Goal: Transaction & Acquisition: Book appointment/travel/reservation

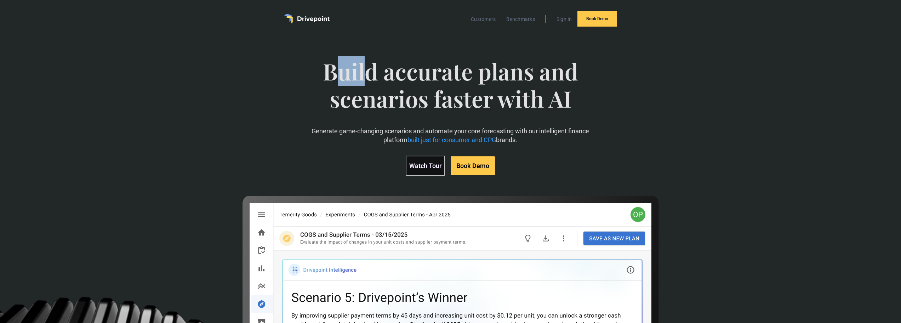
drag, startPoint x: 331, startPoint y: 74, endPoint x: 376, endPoint y: 75, distance: 45.3
click at [376, 75] on span "Build accurate plans and scenarios faster with AI" at bounding box center [450, 92] width 314 height 69
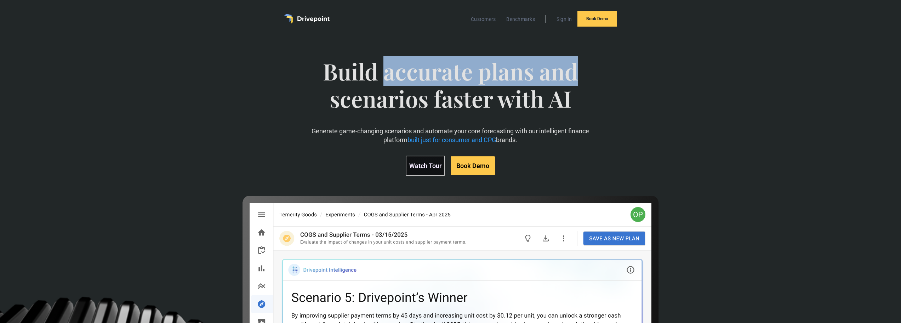
drag, startPoint x: 384, startPoint y: 74, endPoint x: 584, endPoint y: 72, distance: 200.4
click at [584, 72] on span "Build accurate plans and scenarios faster with AI" at bounding box center [450, 92] width 314 height 69
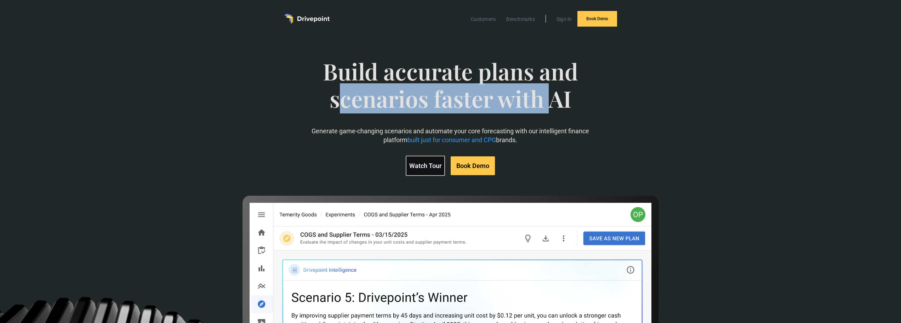
drag, startPoint x: 340, startPoint y: 105, endPoint x: 582, endPoint y: 109, distance: 241.5
click at [568, 105] on span "Build accurate plans and scenarios faster with AI" at bounding box center [450, 92] width 314 height 69
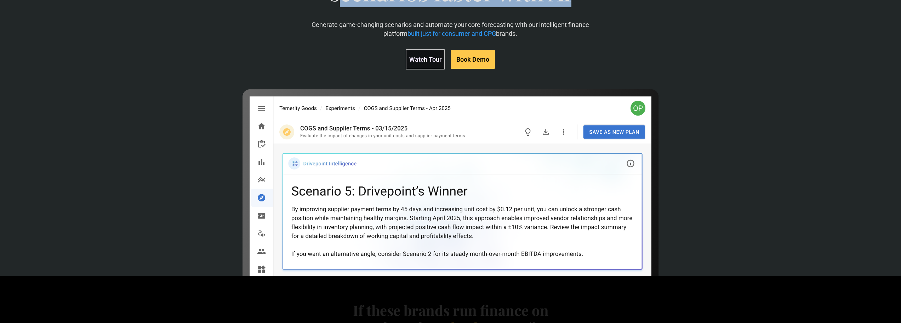
scroll to position [142, 0]
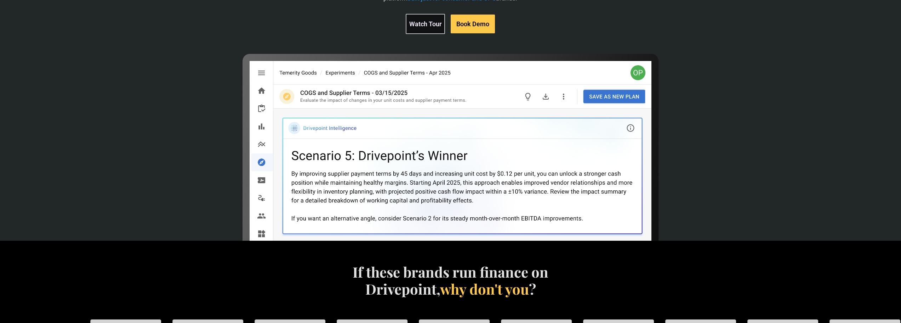
click at [422, 142] on img at bounding box center [450, 263] width 419 height 419
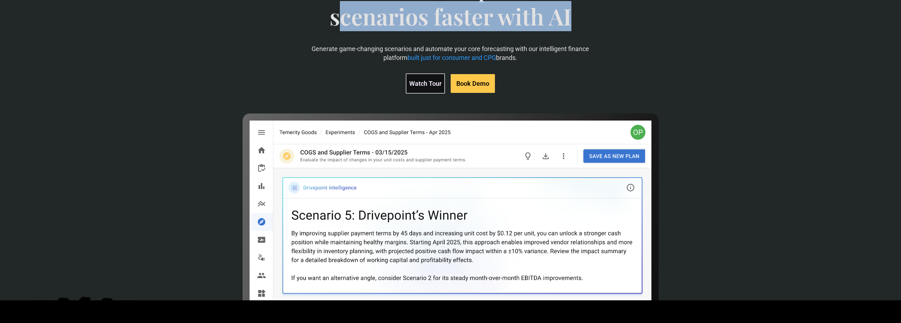
scroll to position [71, 0]
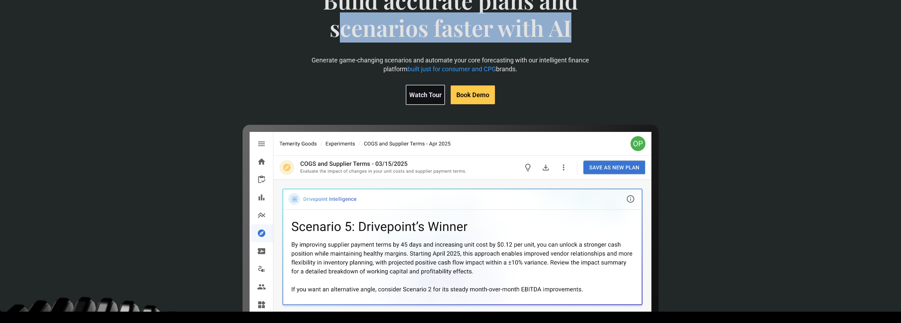
click at [424, 96] on link "Watch Tour" at bounding box center [425, 95] width 39 height 20
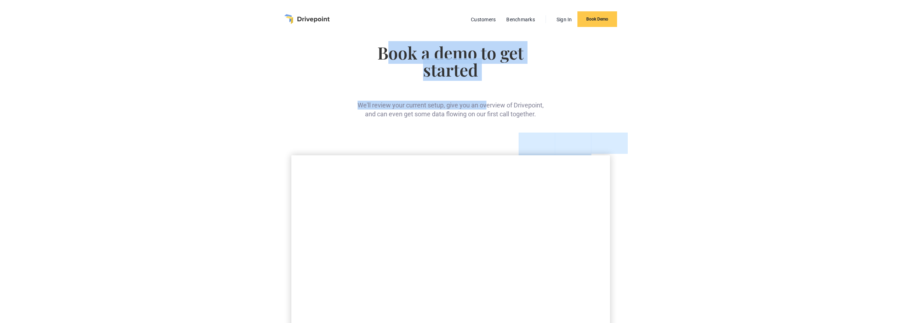
drag, startPoint x: 392, startPoint y: 55, endPoint x: 494, endPoint y: 92, distance: 108.1
click at [489, 90] on div "Book a demo to get started We'll review your current setup, give you an overvie…" at bounding box center [450, 81] width 190 height 74
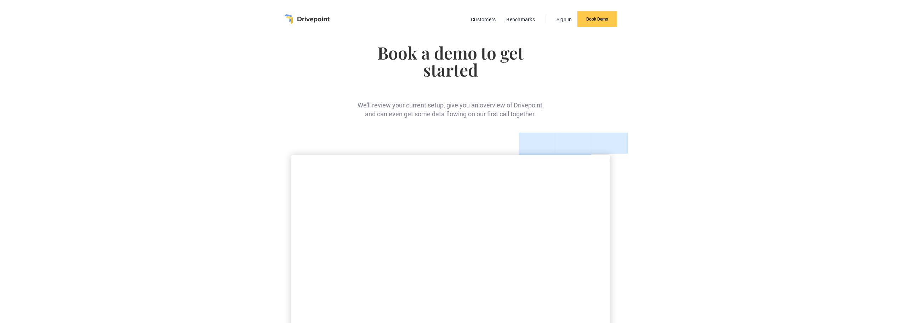
drag, startPoint x: 495, startPoint y: 93, endPoint x: 427, endPoint y: 103, distance: 68.0
click at [489, 94] on div "We'll review your current setup, give you an overview of Drivepoint, and can ev…" at bounding box center [450, 103] width 190 height 29
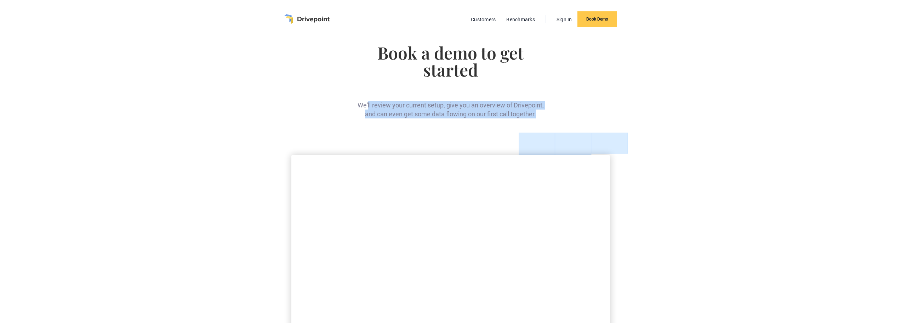
drag, startPoint x: 367, startPoint y: 104, endPoint x: 542, endPoint y: 113, distance: 175.1
click at [544, 112] on div "We'll review your current setup, give you an overview of Drivepoint, and can ev…" at bounding box center [450, 103] width 190 height 29
click at [461, 102] on div "We'll review your current setup, give you an overview of Drivepoint, and can ev…" at bounding box center [450, 103] width 190 height 29
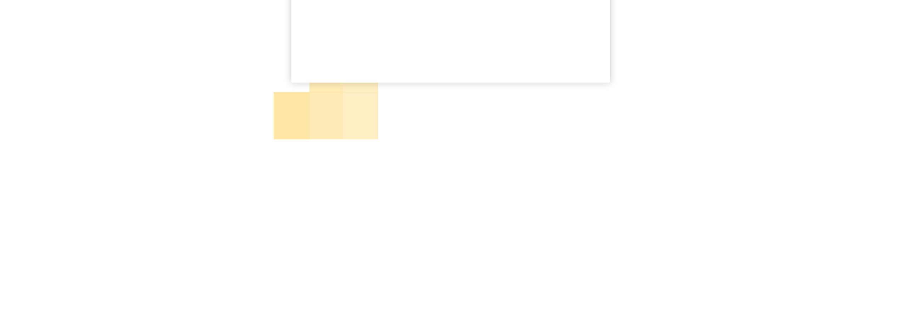
scroll to position [354, 0]
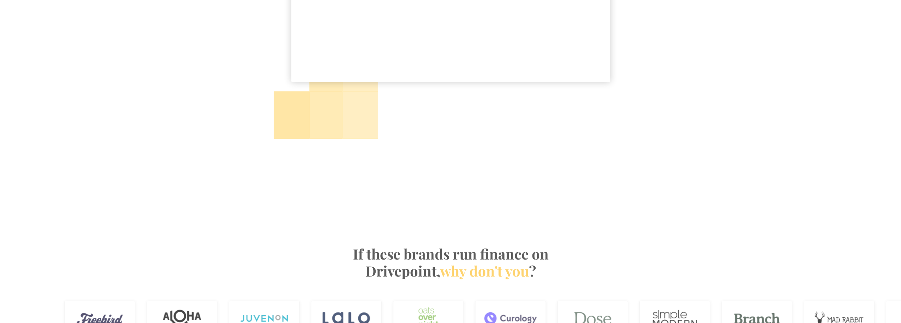
drag, startPoint x: 314, startPoint y: 124, endPoint x: 373, endPoint y: 135, distance: 60.1
click at [373, 135] on div at bounding box center [451, 110] width 354 height 57
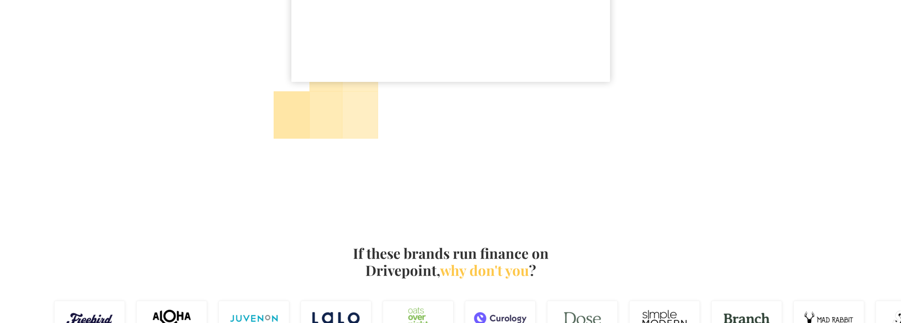
click at [389, 152] on div at bounding box center [450, 162] width 901 height 28
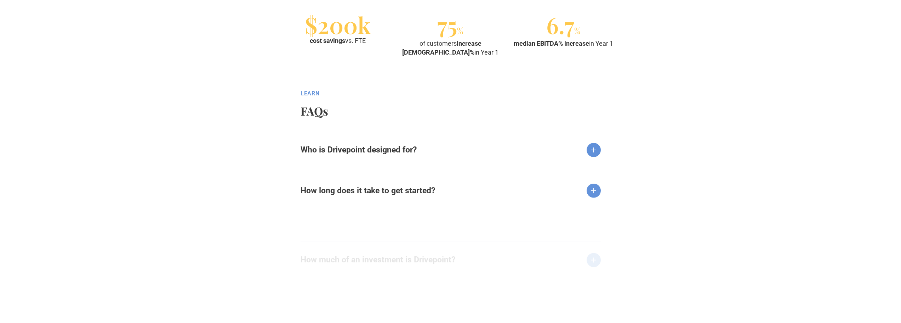
scroll to position [850, 0]
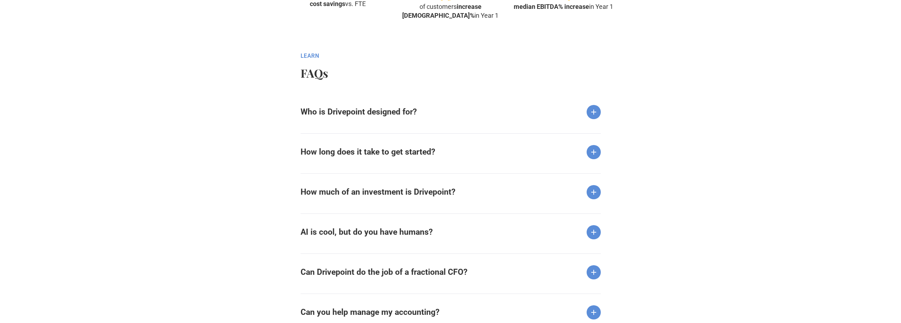
click at [573, 113] on div "Who is Drivepoint designed for?" at bounding box center [451, 105] width 300 height 25
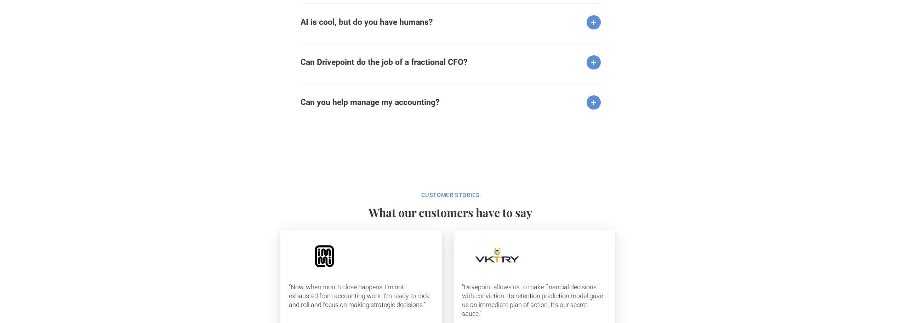
scroll to position [0, 0]
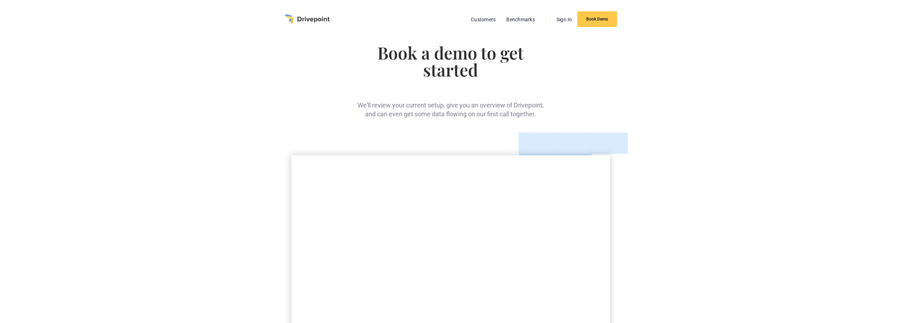
click at [297, 17] on img "home" at bounding box center [306, 19] width 45 height 10
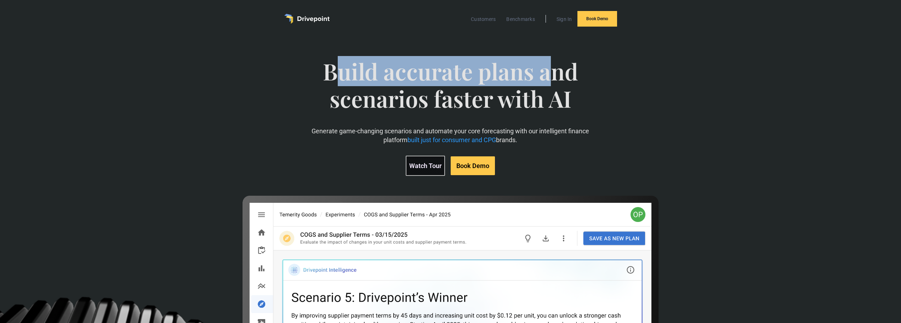
drag, startPoint x: 335, startPoint y: 74, endPoint x: 363, endPoint y: 86, distance: 31.1
click at [553, 86] on span "Build accurate plans and scenarios faster with AI" at bounding box center [450, 92] width 314 height 69
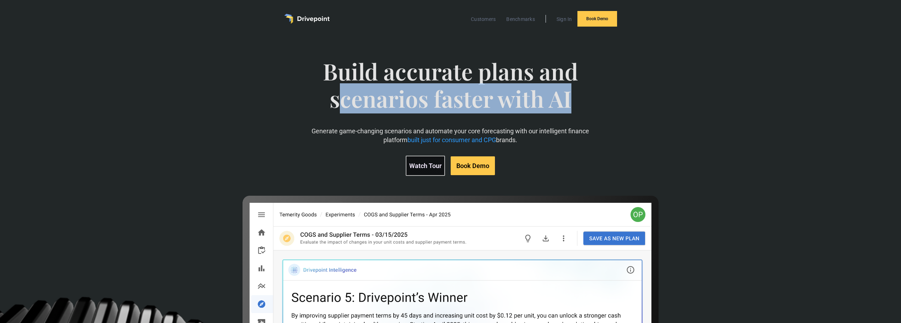
drag, startPoint x: 471, startPoint y: 93, endPoint x: 564, endPoint y: 93, distance: 93.1
click at [571, 89] on span "Build accurate plans and scenarios faster with AI" at bounding box center [450, 92] width 314 height 69
click at [546, 97] on span "Build accurate plans and scenarios faster with AI" at bounding box center [450, 92] width 314 height 69
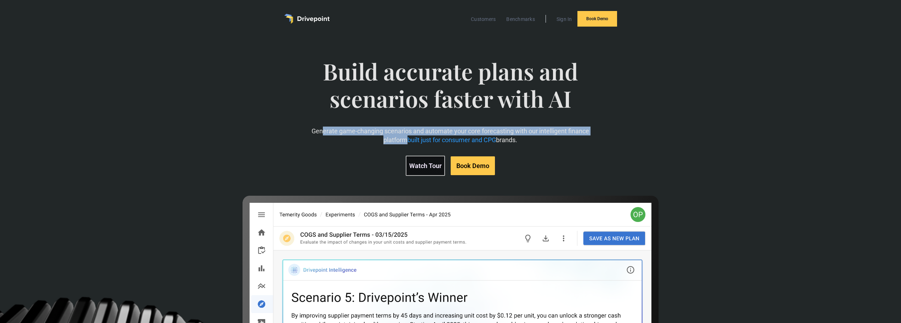
drag, startPoint x: 311, startPoint y: 129, endPoint x: 609, endPoint y: 129, distance: 297.7
click at [609, 129] on div "Build accurate plans and scenarios faster with AI Generate game-changing scenar…" at bounding box center [451, 208] width 524 height 329
click at [608, 130] on div "Build accurate plans and scenarios faster with AI Generate game-changing scenar…" at bounding box center [451, 208] width 524 height 329
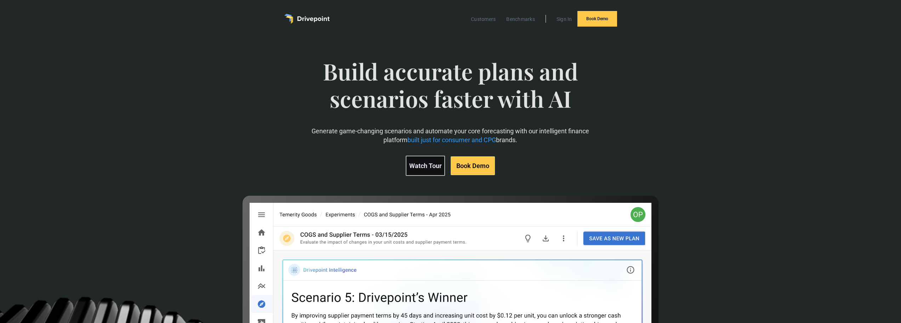
drag, startPoint x: 497, startPoint y: 140, endPoint x: 532, endPoint y: 137, distance: 35.5
click at [529, 137] on p "Generate game-changing scenarios and automate your core forecasting with our in…" at bounding box center [450, 135] width 314 height 18
click at [532, 137] on p "Generate game-changing scenarios and automate your core forecasting with our in…" at bounding box center [450, 135] width 314 height 18
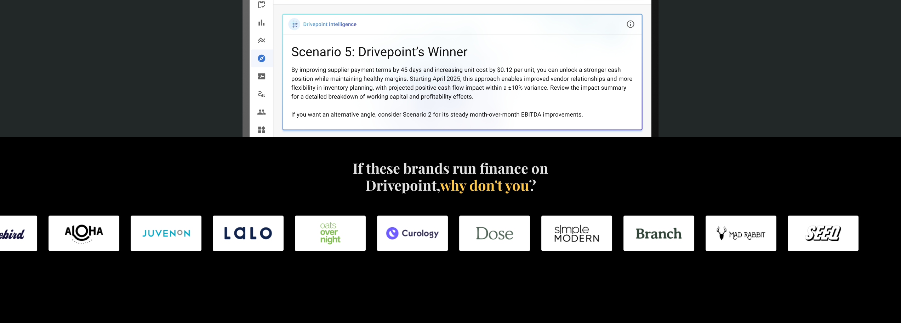
scroll to position [248, 0]
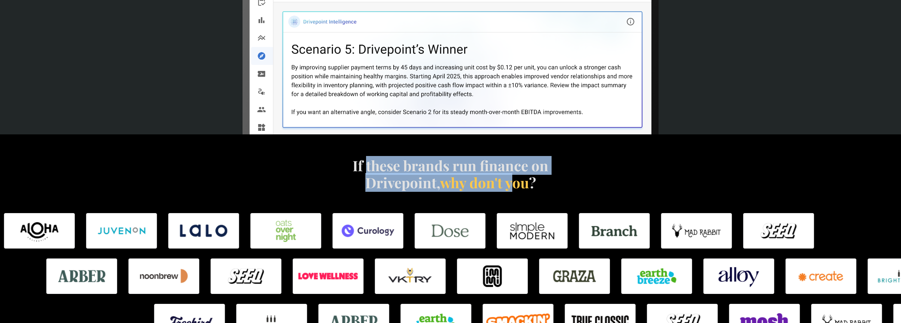
drag, startPoint x: 390, startPoint y: 174, endPoint x: 534, endPoint y: 184, distance: 144.4
click at [523, 182] on h4 "If these brands run finance on Drivepoint, why don't you ?" at bounding box center [450, 174] width 203 height 34
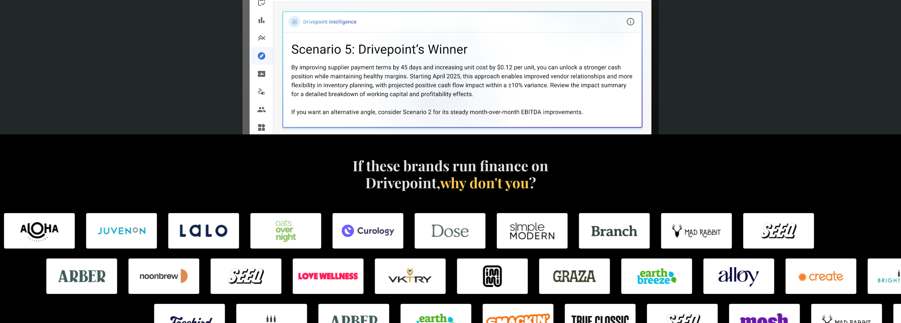
drag, startPoint x: 534, startPoint y: 184, endPoint x: 510, endPoint y: 183, distance: 23.4
click at [531, 185] on h4 "If these brands run finance on Drivepoint, why don't you ?" at bounding box center [450, 174] width 203 height 34
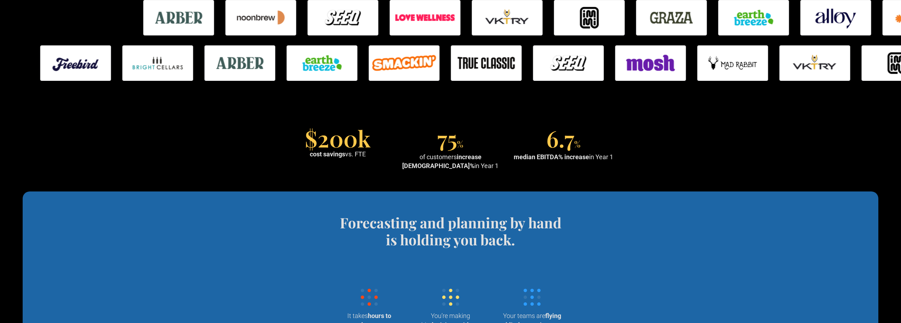
scroll to position [531, 0]
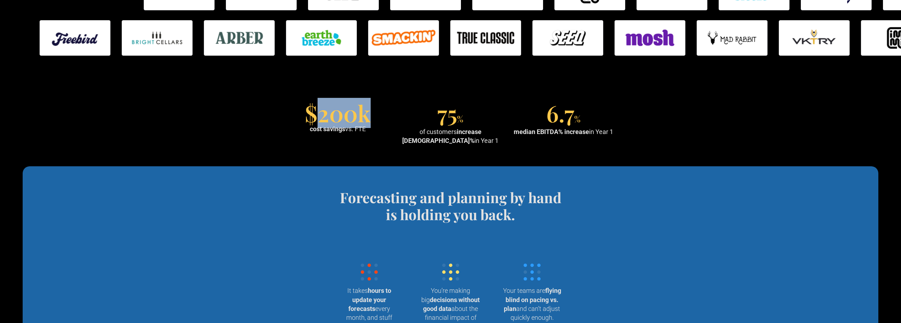
drag, startPoint x: 323, startPoint y: 118, endPoint x: 378, endPoint y: 121, distance: 55.7
click at [378, 122] on div "$200k cost savings vs. FTE" at bounding box center [337, 118] width 107 height 29
drag, startPoint x: 365, startPoint y: 131, endPoint x: 359, endPoint y: 132, distance: 6.5
click at [365, 131] on div "cost savings vs. FTE" at bounding box center [338, 128] width 56 height 9
drag, startPoint x: 322, startPoint y: 132, endPoint x: 356, endPoint y: 131, distance: 34.0
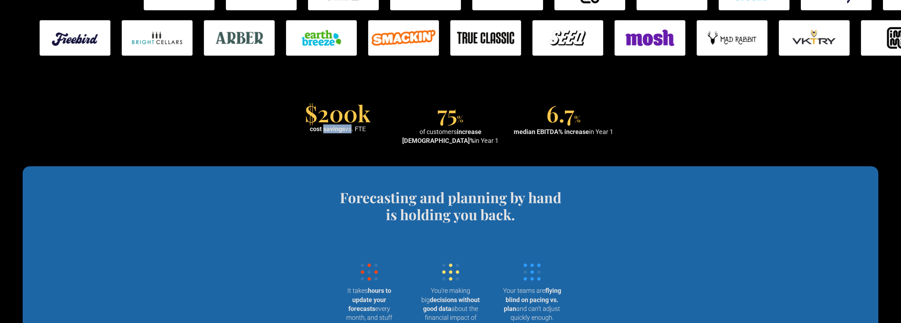
click at [357, 131] on div "cost savings vs. FTE" at bounding box center [338, 128] width 56 height 9
click at [355, 141] on div "$200k cost savings vs. FTE 75 % of customers increase EBITDA% in Year 1 6.7 % m…" at bounding box center [450, 124] width 333 height 40
drag, startPoint x: 323, startPoint y: 132, endPoint x: 346, endPoint y: 131, distance: 23.0
click at [343, 132] on strong "cost savings" at bounding box center [327, 128] width 35 height 7
drag, startPoint x: 326, startPoint y: 116, endPoint x: 335, endPoint y: 119, distance: 9.1
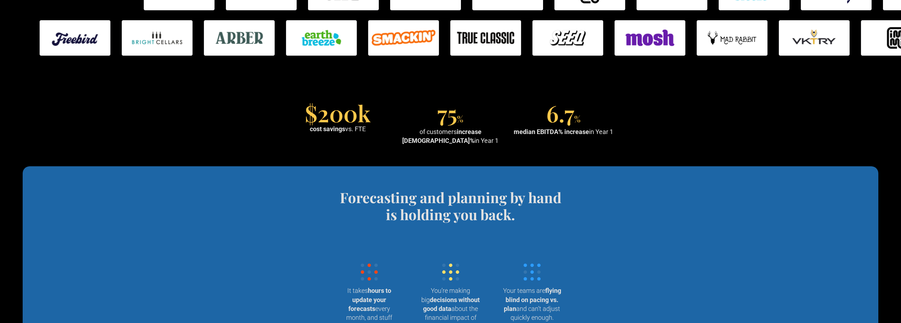
click at [332, 118] on div "$200k" at bounding box center [338, 112] width 66 height 17
drag, startPoint x: 313, startPoint y: 136, endPoint x: 346, endPoint y: 129, distance: 33.7
click at [345, 130] on div "$200k cost savings vs. FTE 75 % of customers increase EBITDA% in Year 1 6.7 % m…" at bounding box center [450, 124] width 333 height 40
click at [368, 130] on div "$200k cost savings vs. FTE" at bounding box center [337, 118] width 107 height 29
click at [369, 140] on div "$200k cost savings vs. FTE 75 % of customers increase EBITDA% in Year 1 6.7 % m…" at bounding box center [450, 124] width 333 height 40
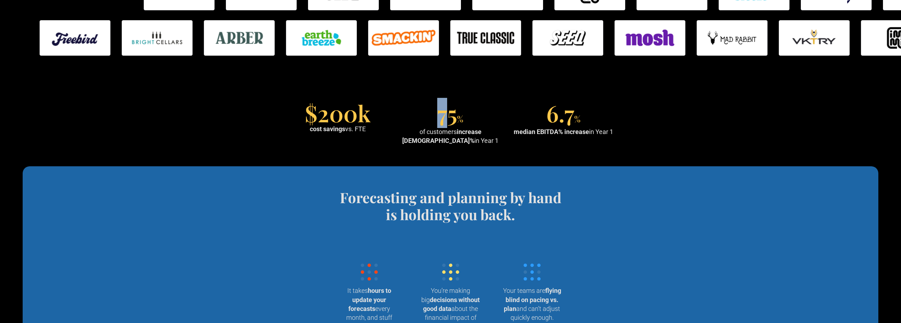
drag, startPoint x: 440, startPoint y: 123, endPoint x: 458, endPoint y: 122, distance: 18.1
click at [458, 122] on div "75 %" at bounding box center [450, 114] width 26 height 20
drag, startPoint x: 432, startPoint y: 130, endPoint x: 472, endPoint y: 138, distance: 40.1
click at [472, 138] on div "of customers increase EBITDA% in Year 1" at bounding box center [450, 136] width 107 height 18
click at [476, 141] on div "of customers increase EBITDA% in Year 1" at bounding box center [450, 136] width 107 height 18
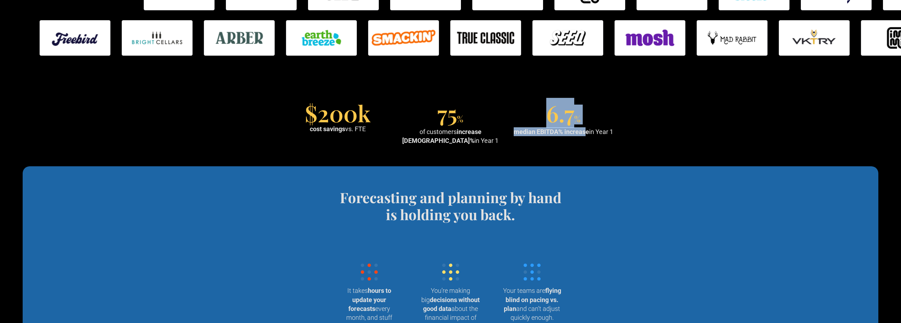
drag, startPoint x: 551, startPoint y: 123, endPoint x: 590, endPoint y: 139, distance: 42.2
click at [588, 139] on div "$200k cost savings vs. FTE 75 % of customers increase EBITDA% in Year 1 6.7 % m…" at bounding box center [450, 124] width 333 height 40
click at [590, 139] on div "$200k cost savings vs. FTE 75 % of customers increase EBITDA% in Year 1 6.7 % m…" at bounding box center [450, 124] width 333 height 40
drag, startPoint x: 520, startPoint y: 132, endPoint x: 547, endPoint y: 135, distance: 26.3
click at [538, 135] on strong "median EBITDA% increase" at bounding box center [551, 131] width 75 height 7
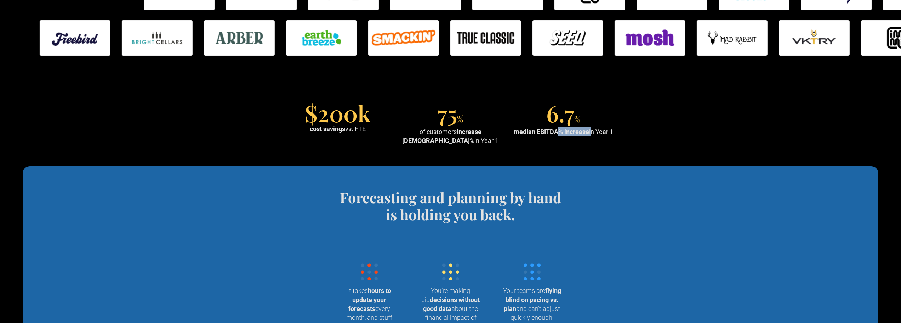
drag, startPoint x: 564, startPoint y: 133, endPoint x: 599, endPoint y: 133, distance: 34.7
click at [594, 133] on div "median EBITDA% increase in Year 1" at bounding box center [563, 131] width 99 height 9
drag, startPoint x: 599, startPoint y: 133, endPoint x: 603, endPoint y: 142, distance: 10.0
click at [613, 135] on div "median EBITDA% increase in Year 1" at bounding box center [563, 131] width 99 height 9
click at [542, 153] on section "$200k cost savings vs. FTE 75 % of customers increase EBITDA% in Year 1 6.7 % m…" at bounding box center [450, 124] width 901 height 83
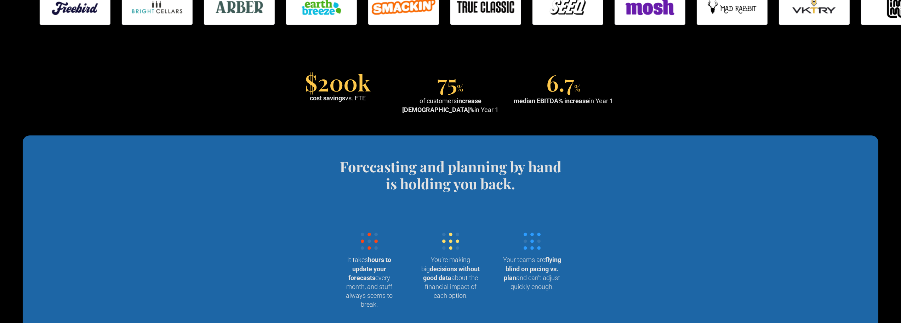
scroll to position [602, 0]
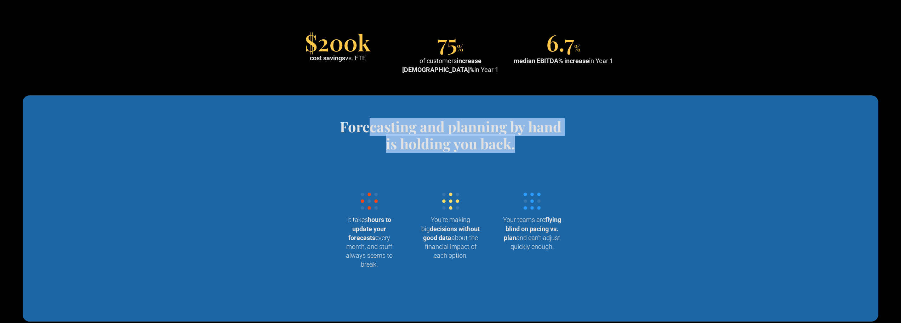
drag, startPoint x: 368, startPoint y: 129, endPoint x: 520, endPoint y: 140, distance: 153.0
click at [520, 140] on h4 "Forecasting and planning by hand is holding you back." at bounding box center [450, 135] width 233 height 34
click at [515, 145] on h4 "Forecasting and planning by hand is holding you back." at bounding box center [450, 135] width 233 height 34
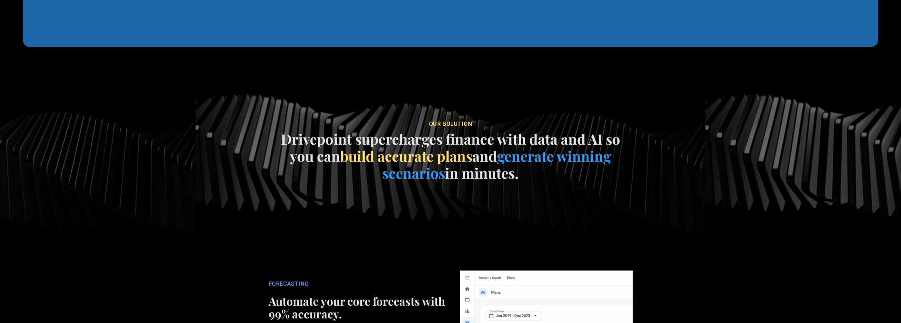
scroll to position [921, 0]
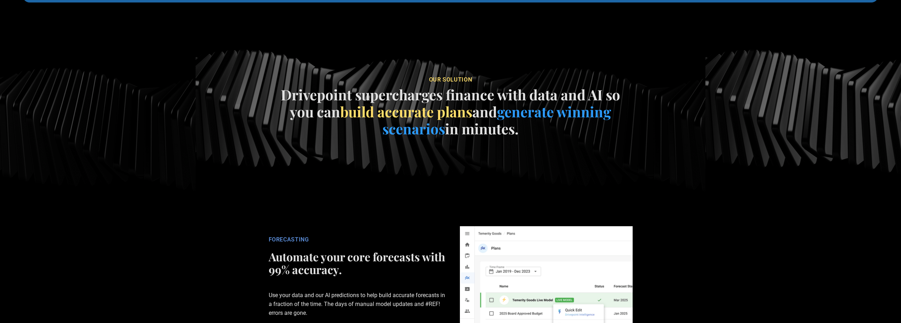
drag, startPoint x: 326, startPoint y: 89, endPoint x: 526, endPoint y: 134, distance: 204.7
click at [526, 134] on h4 "Drivepoint supercharges finance with data and AI so you can build accurate plan…" at bounding box center [451, 111] width 354 height 51
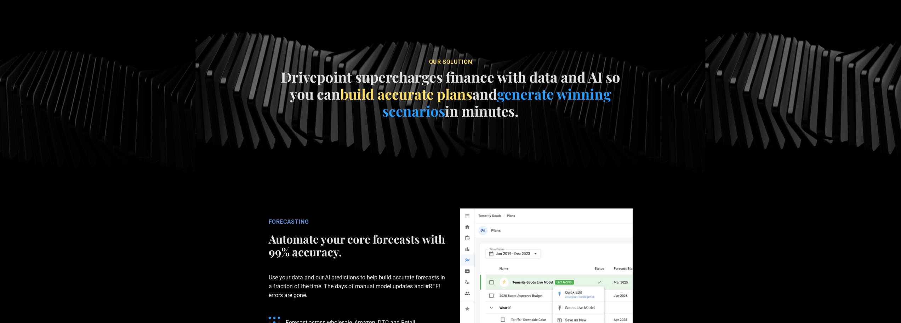
scroll to position [1027, 0]
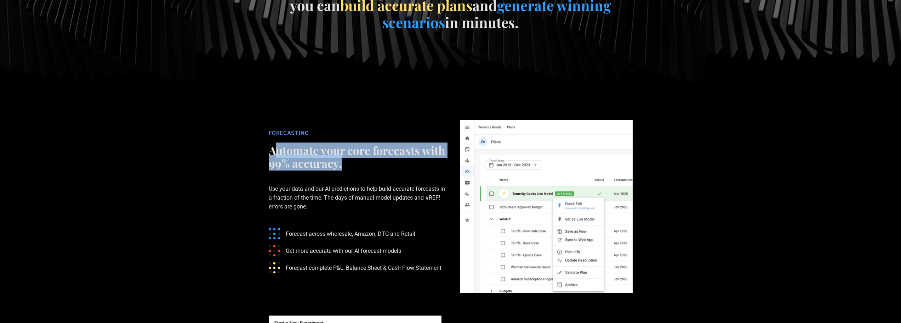
drag, startPoint x: 276, startPoint y: 149, endPoint x: 384, endPoint y: 165, distance: 109.9
click at [384, 165] on h2 "Automate your core forecasts with 99% accuracy." at bounding box center [357, 156] width 177 height 25
click at [388, 167] on h2 "Automate your core forecasts with 99% accuracy." at bounding box center [357, 156] width 177 height 25
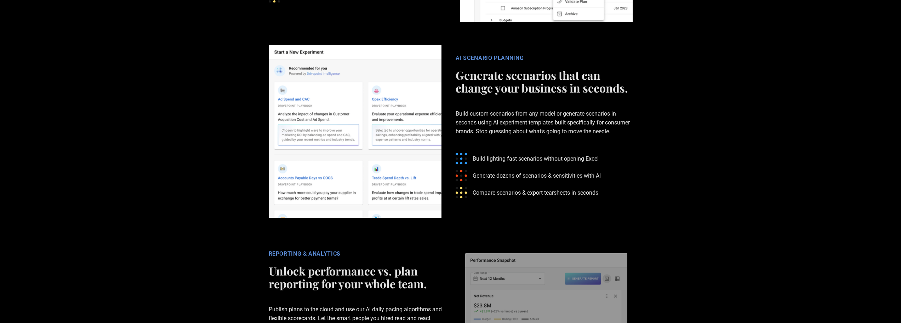
scroll to position [1310, 0]
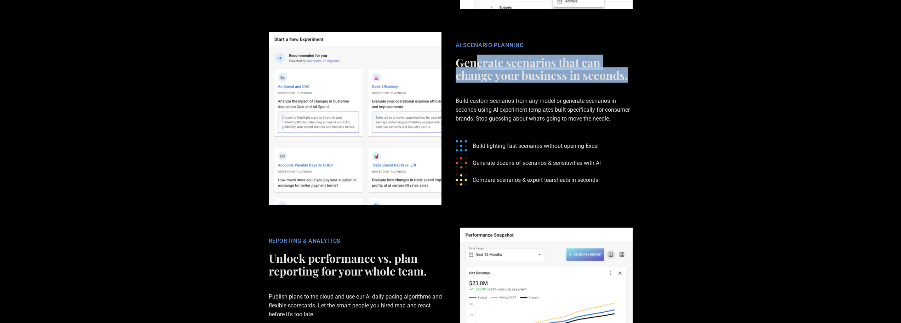
drag, startPoint x: 482, startPoint y: 63, endPoint x: 630, endPoint y: 76, distance: 148.6
click at [629, 76] on h2 "Generate scenarios that can change your business in seconds." at bounding box center [544, 68] width 177 height 25
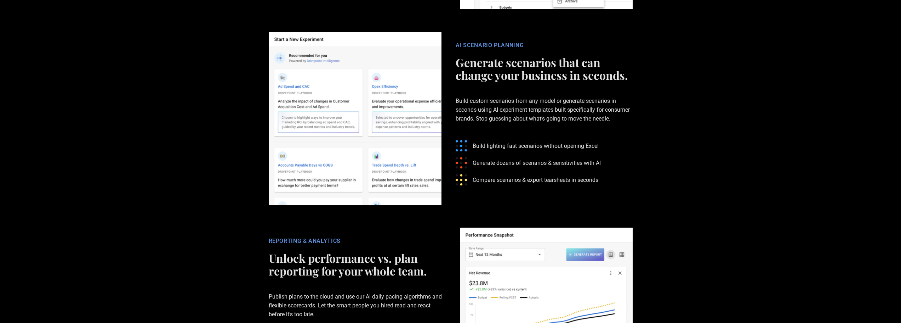
click at [493, 89] on p "Build custom scenarios from any model or generate scenarios in seconds using AI…" at bounding box center [544, 110] width 177 height 50
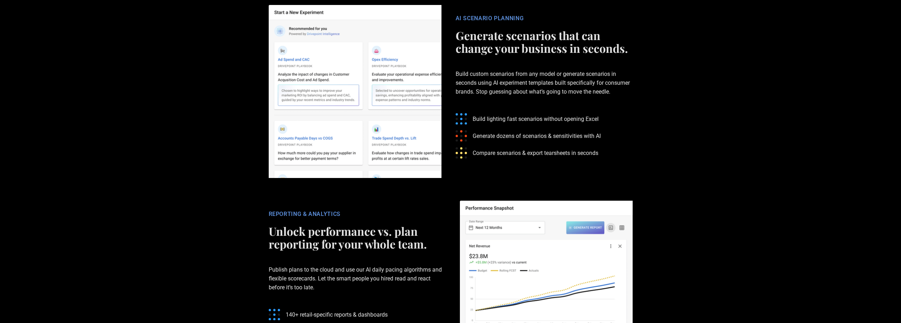
scroll to position [1452, 0]
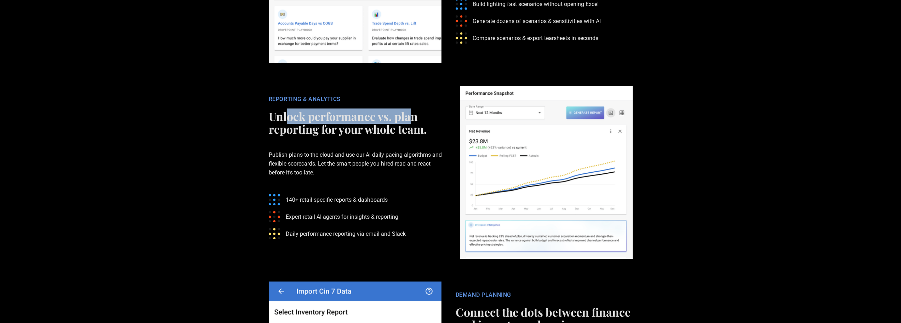
drag, startPoint x: 298, startPoint y: 120, endPoint x: 408, endPoint y: 123, distance: 110.1
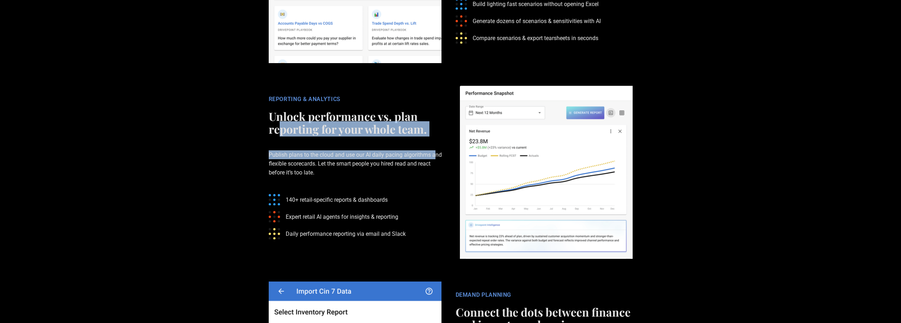
drag, startPoint x: 281, startPoint y: 131, endPoint x: 432, endPoint y: 143, distance: 151.3
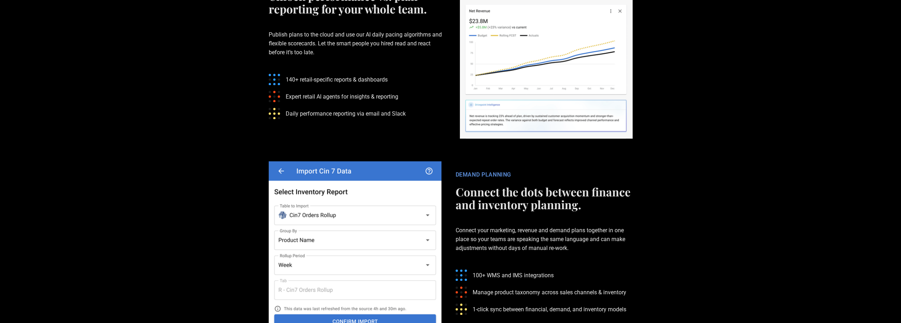
scroll to position [1629, 0]
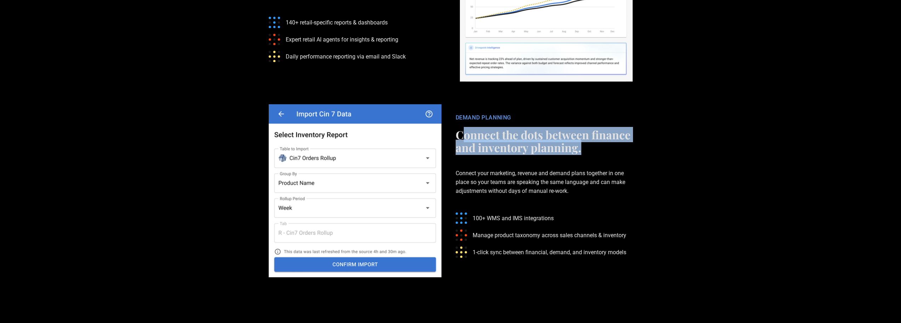
drag, startPoint x: 461, startPoint y: 139, endPoint x: 611, endPoint y: 153, distance: 151.0
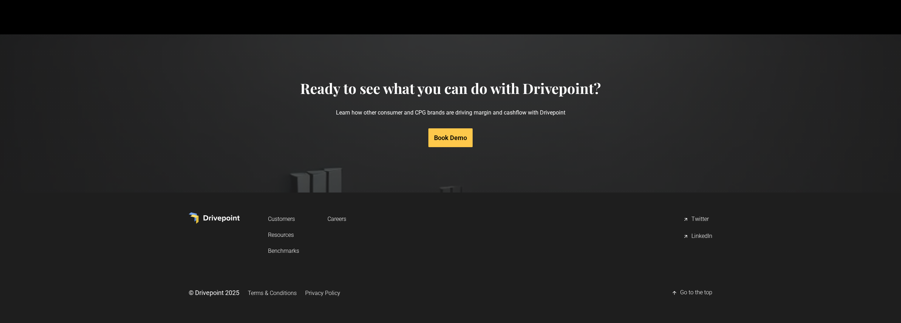
scroll to position [3274, 0]
click at [447, 136] on link "Book Demo" at bounding box center [450, 136] width 44 height 19
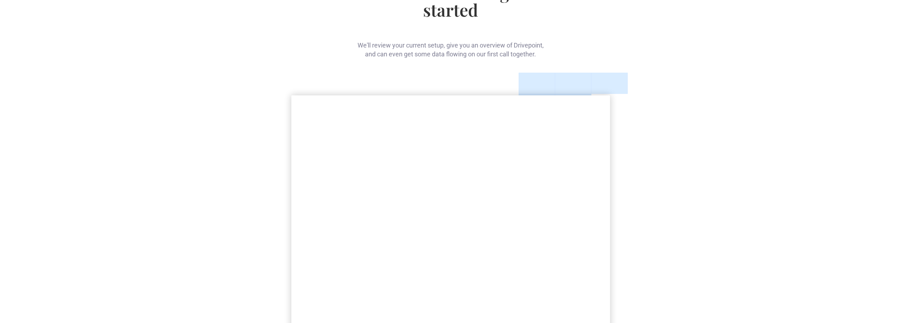
scroll to position [71, 0]
